Goal: Find specific page/section: Find specific page/section

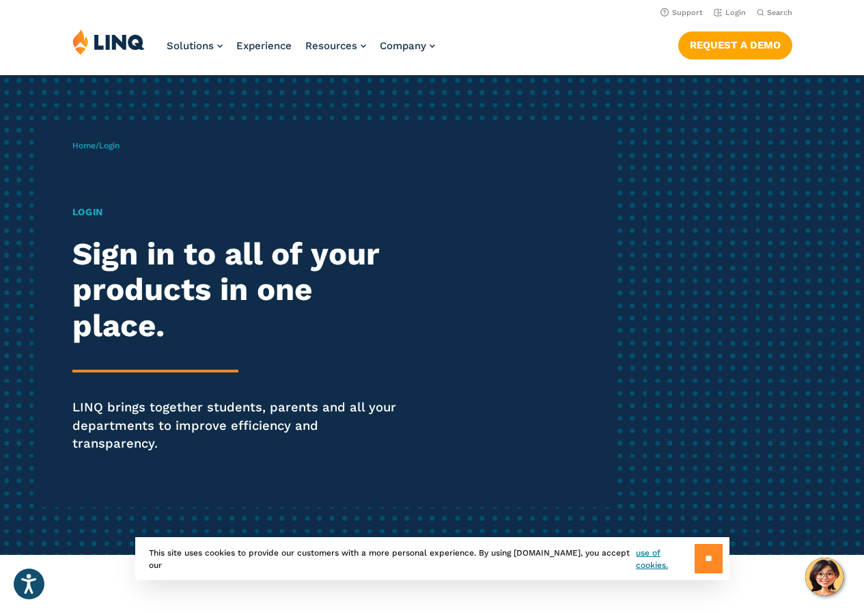
click at [695, 561] on input "**" at bounding box center [709, 558] width 28 height 29
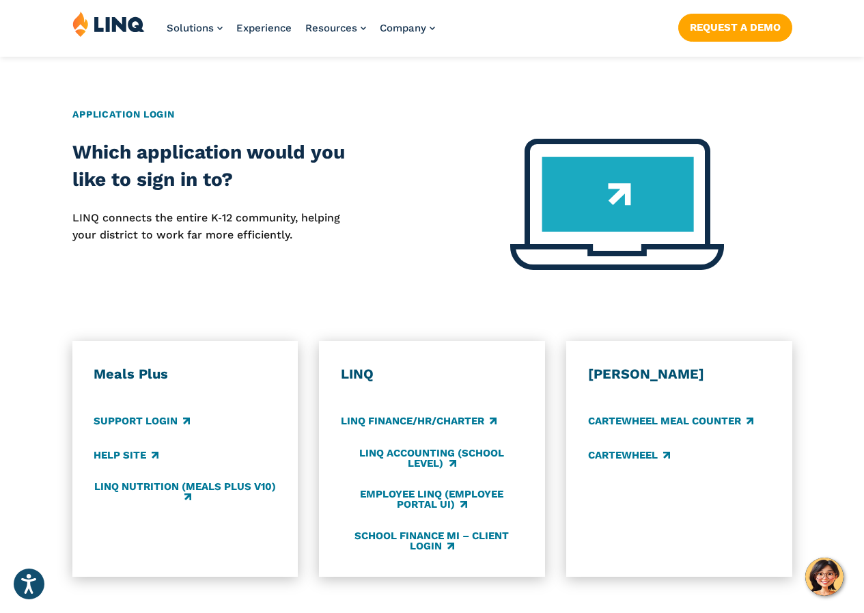
scroll to position [546, 0]
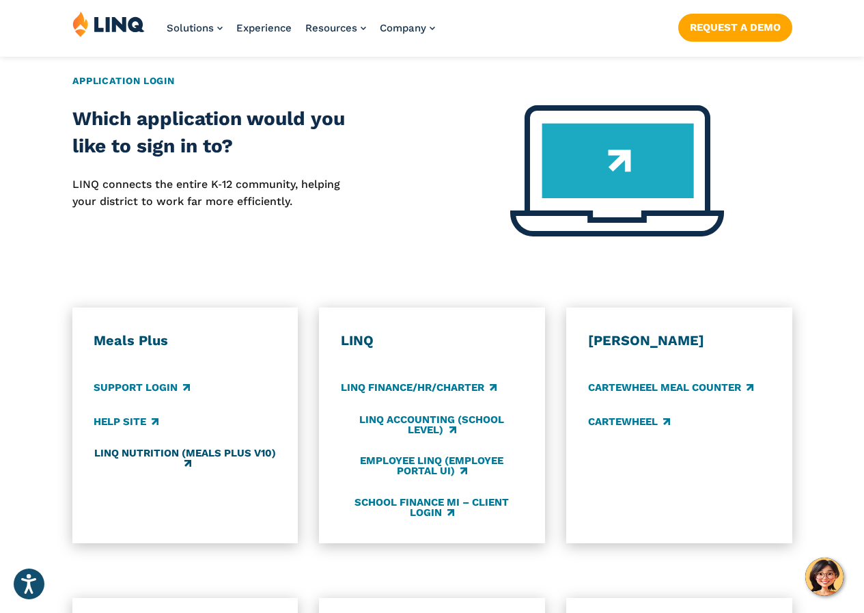
click at [218, 447] on link "LINQ Nutrition (Meals Plus v10)" at bounding box center [185, 458] width 182 height 23
click at [427, 455] on link "Employee LINQ (Employee Portal UI)" at bounding box center [432, 466] width 182 height 23
